Goal: Browse casually

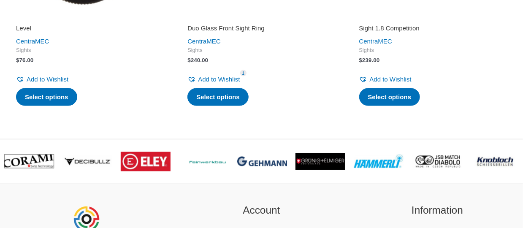
scroll to position [1732, 0]
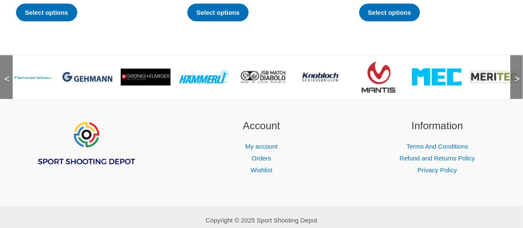
click at [318, 87] on img at bounding box center [321, 76] width 50 height 33
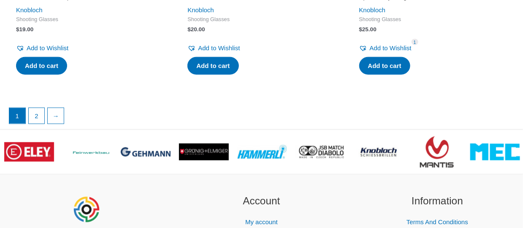
scroll to position [1563, 0]
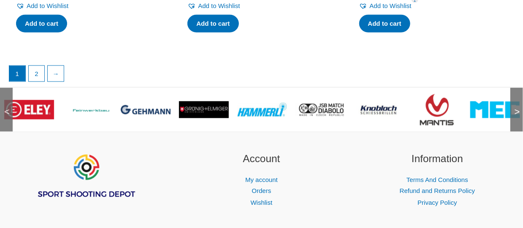
click at [205, 110] on img at bounding box center [204, 109] width 50 height 17
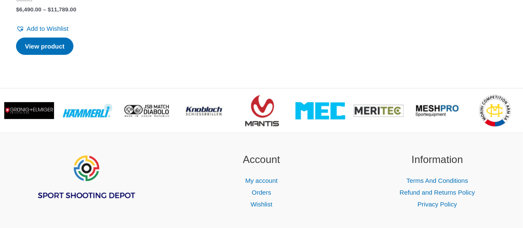
scroll to position [1328, 0]
